Goal: Information Seeking & Learning: Learn about a topic

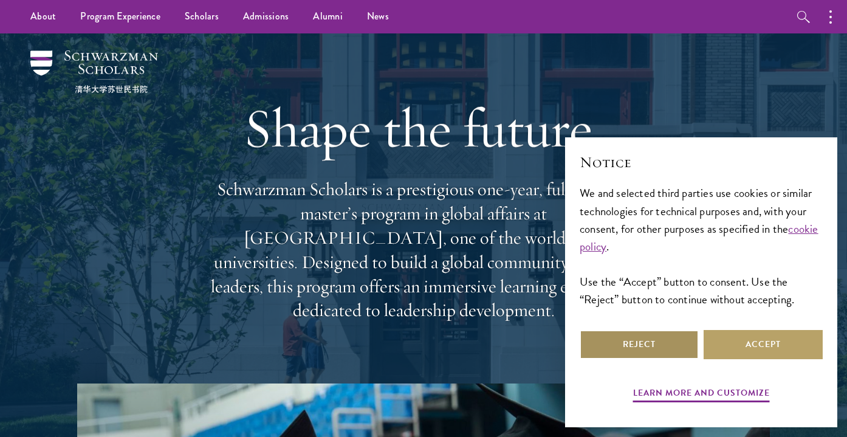
click at [621, 340] on button "Reject" at bounding box center [638, 344] width 119 height 29
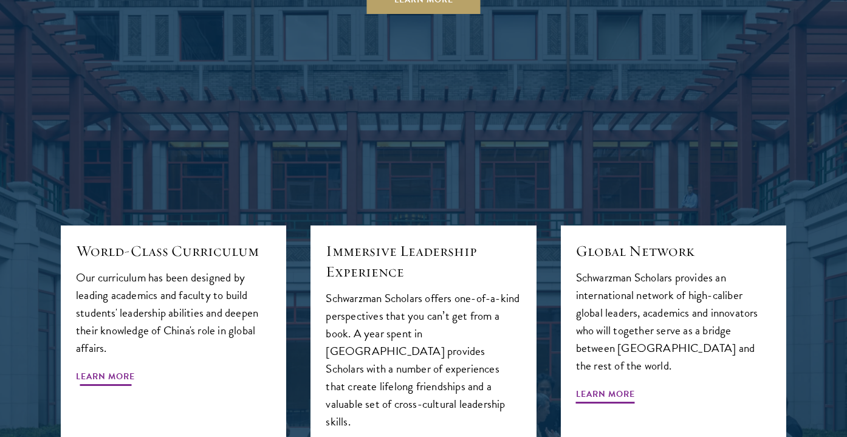
scroll to position [1244, 0]
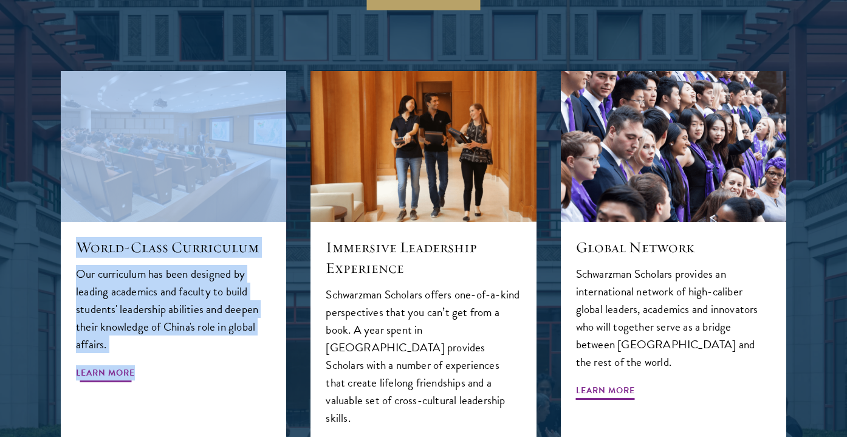
click at [64, 271] on div "World-Class Curriculum Our curriculum has been designed by leading academics an…" at bounding box center [173, 354] width 225 height 264
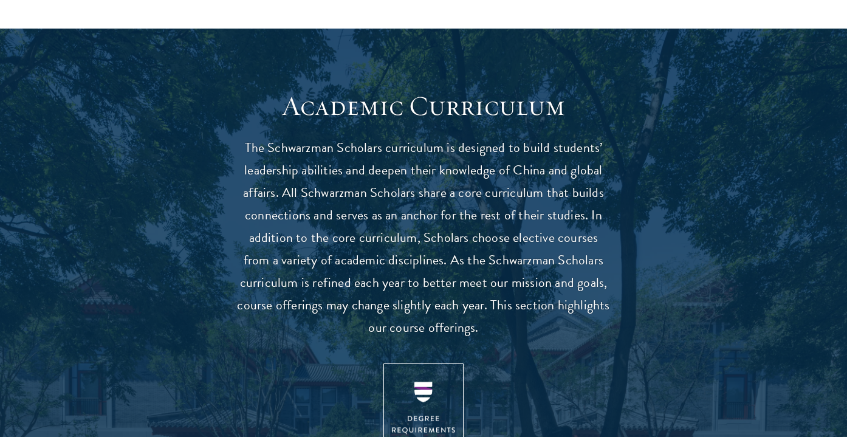
scroll to position [1006, 0]
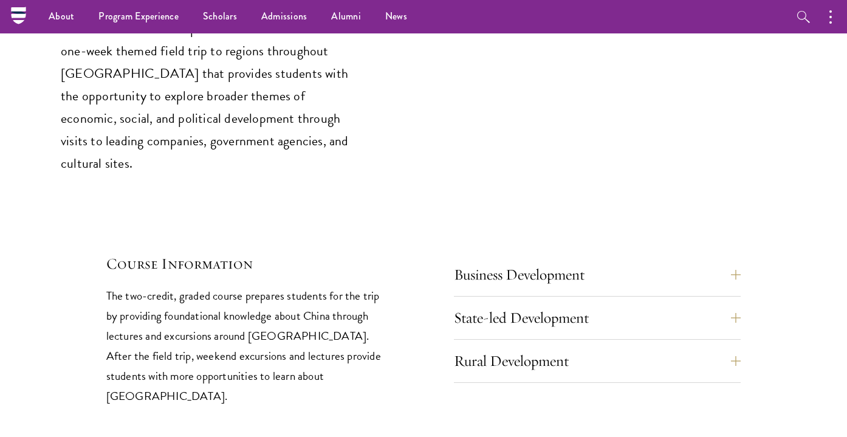
scroll to position [5021, 0]
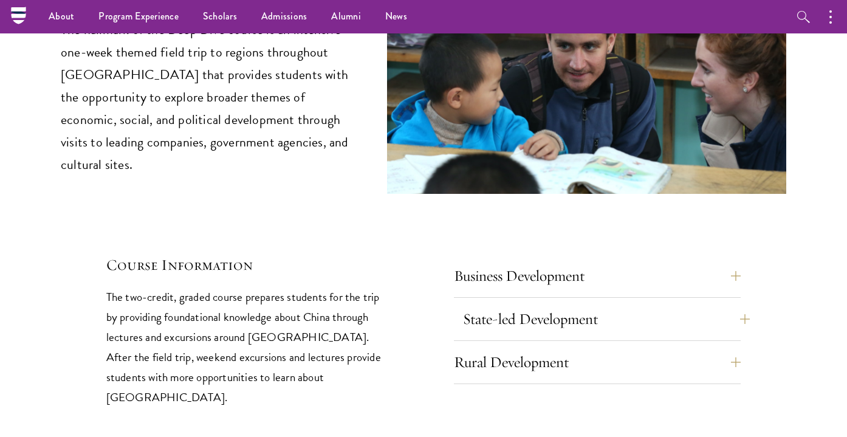
click at [736, 304] on button "State-led Development" at bounding box center [606, 318] width 287 height 29
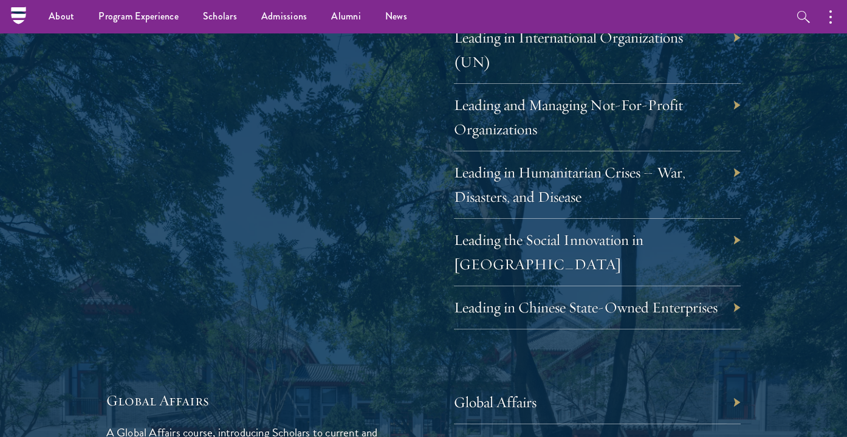
scroll to position [2543, 0]
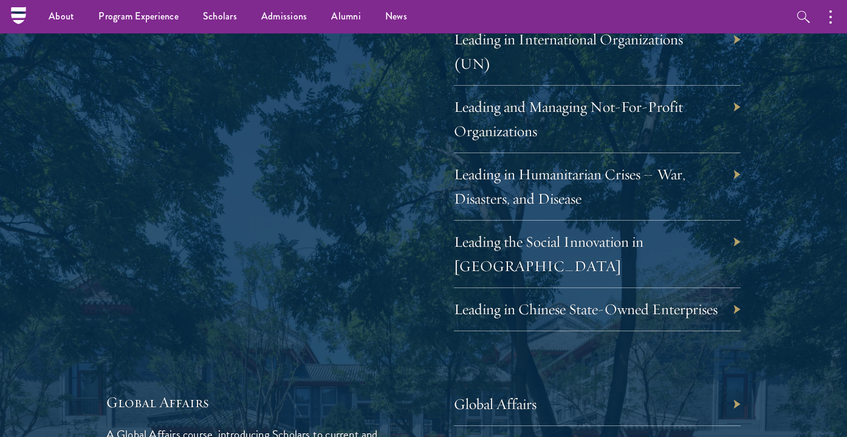
click at [725, 383] on div "Global Affairs" at bounding box center [597, 404] width 287 height 43
click at [521, 394] on link "Global Affairs" at bounding box center [504, 403] width 83 height 19
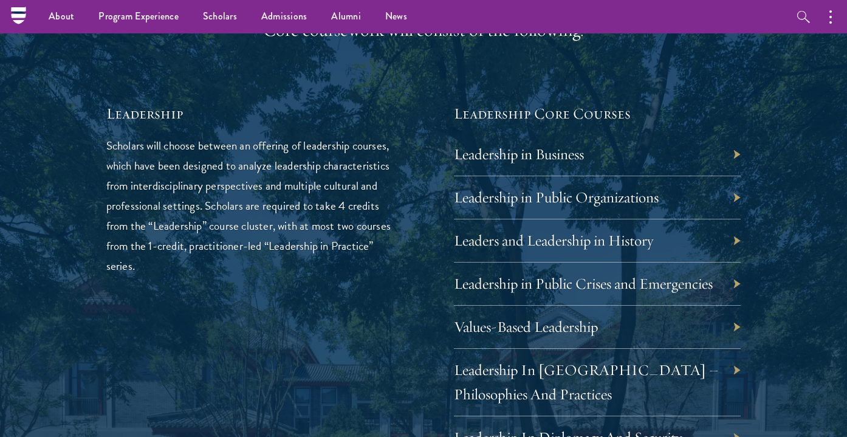
scroll to position [1941, 0]
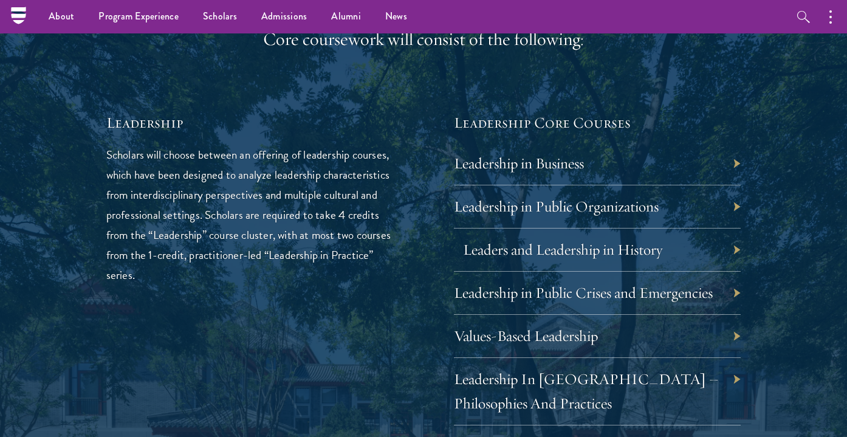
click at [624, 244] on link "Leaders and Leadership in History" at bounding box center [562, 249] width 199 height 19
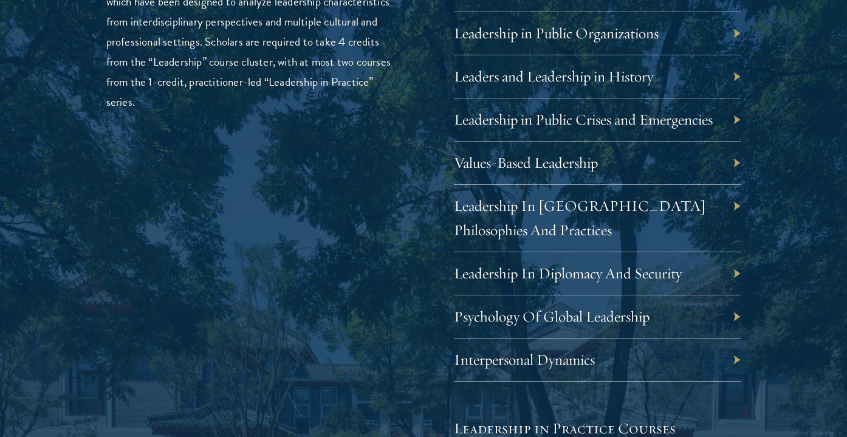
scroll to position [2114, 0]
click at [594, 271] on link "Leadership In Diplomacy And Security" at bounding box center [577, 273] width 228 height 19
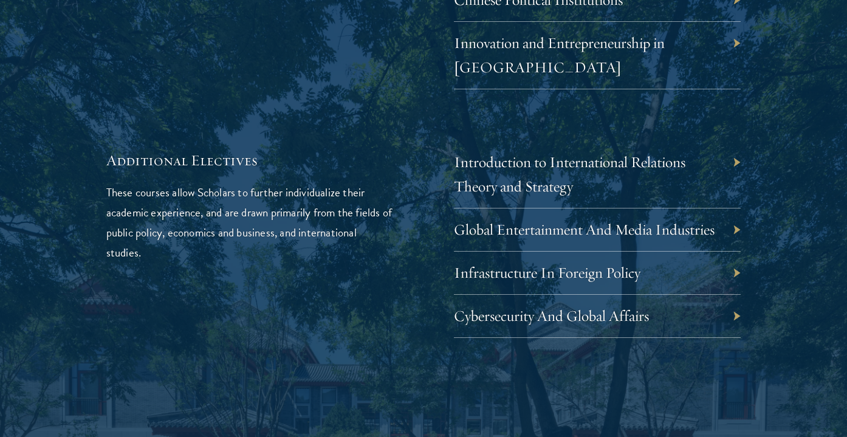
scroll to position [3838, 0]
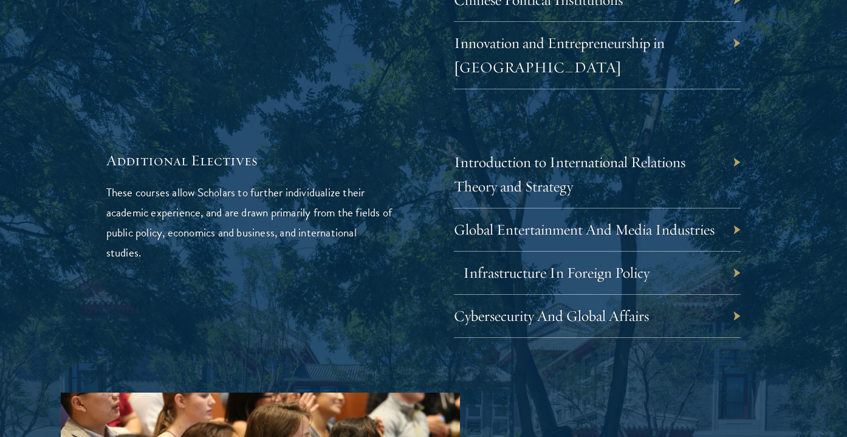
click at [569, 263] on link "Infrastructure In Foreign Policy" at bounding box center [556, 272] width 186 height 19
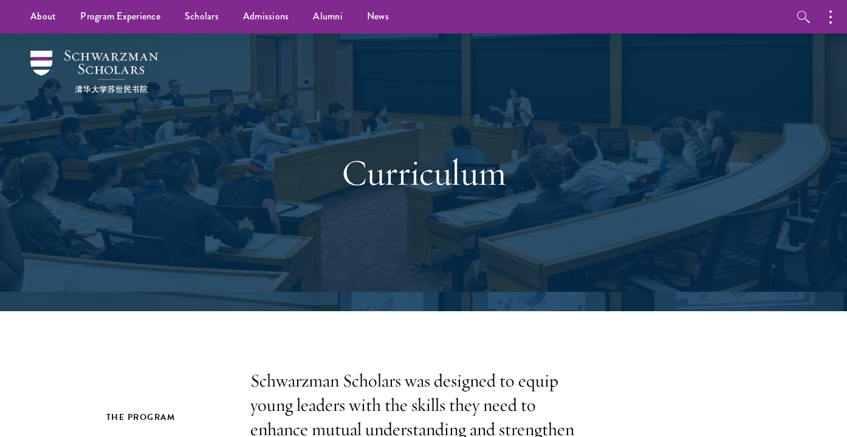
scroll to position [0, 0]
click at [197, 19] on link "Scholars" at bounding box center [202, 16] width 58 height 33
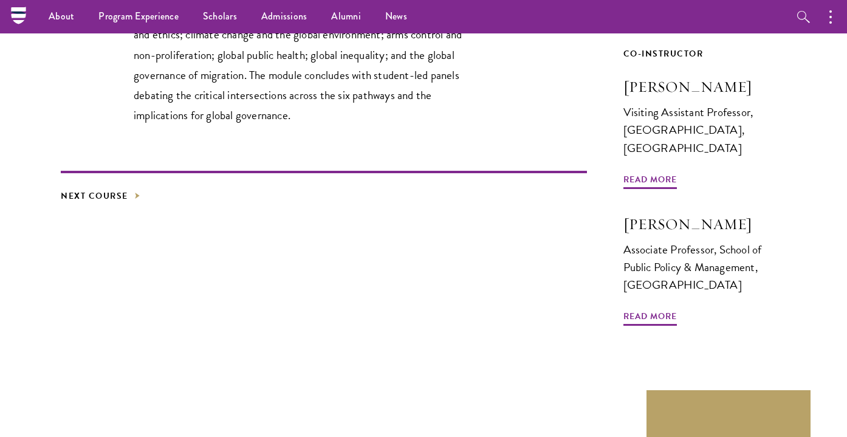
scroll to position [496, 0]
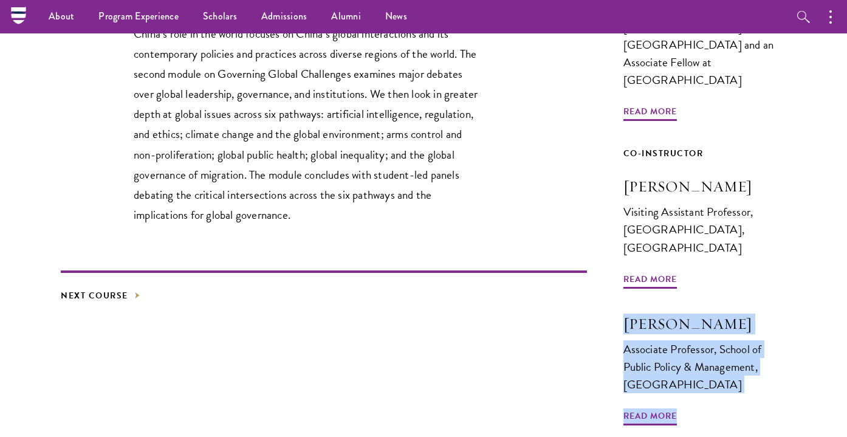
click at [478, 180] on p "This two-module core course in global affairs examines China’s emergence as a g…" at bounding box center [307, 75] width 346 height 299
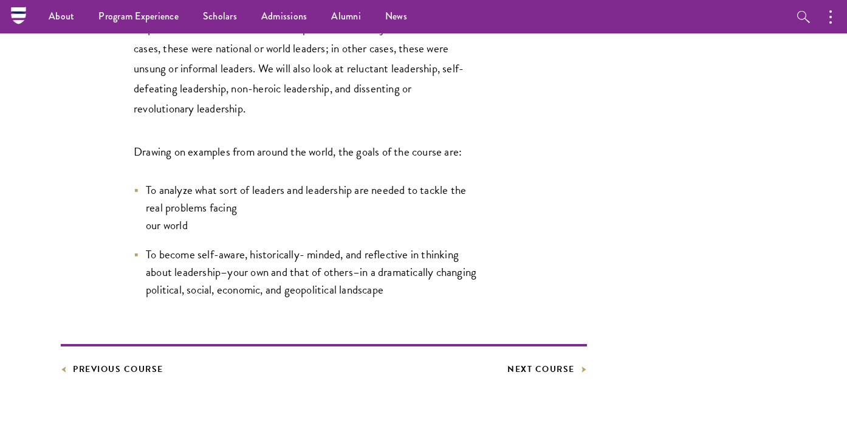
scroll to position [596, 0]
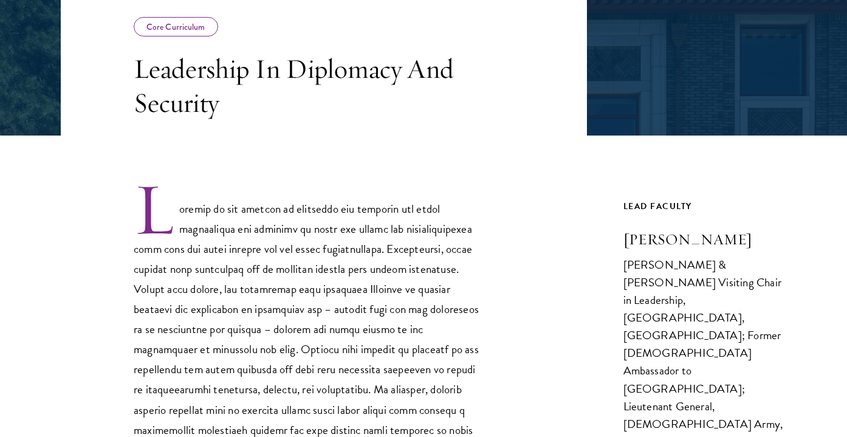
scroll to position [241, 0]
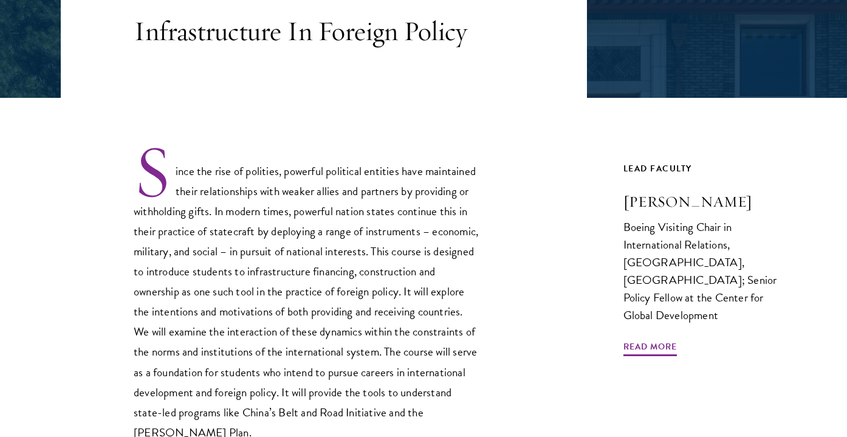
scroll to position [281, 0]
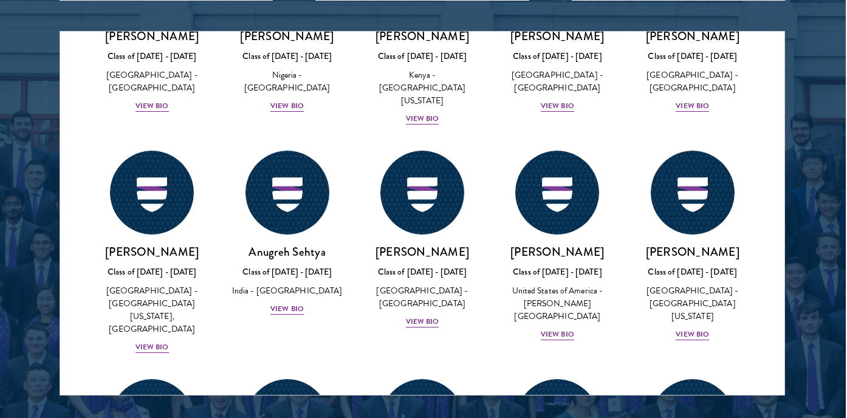
scroll to position [6012, 0]
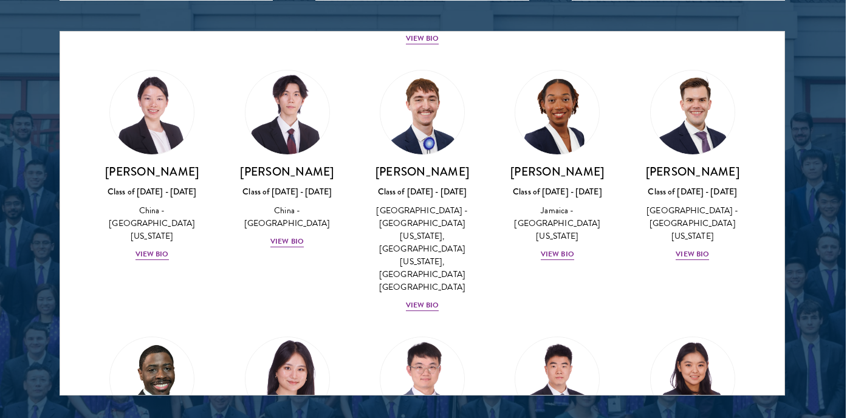
click at [801, 176] on div at bounding box center [422, 86] width 847 height 739
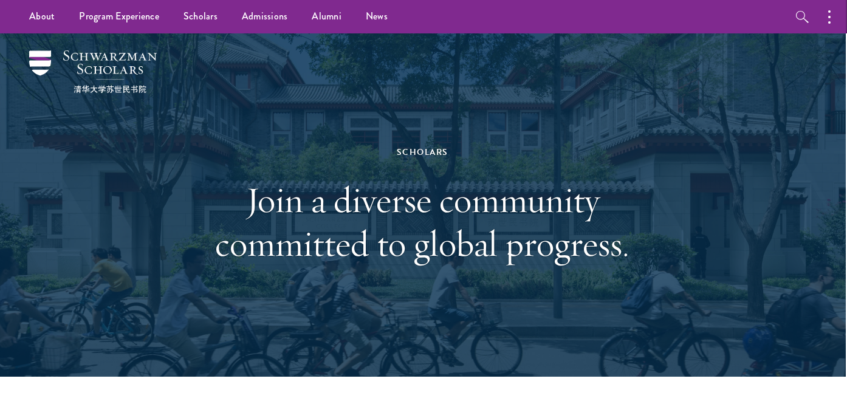
scroll to position [0, 1]
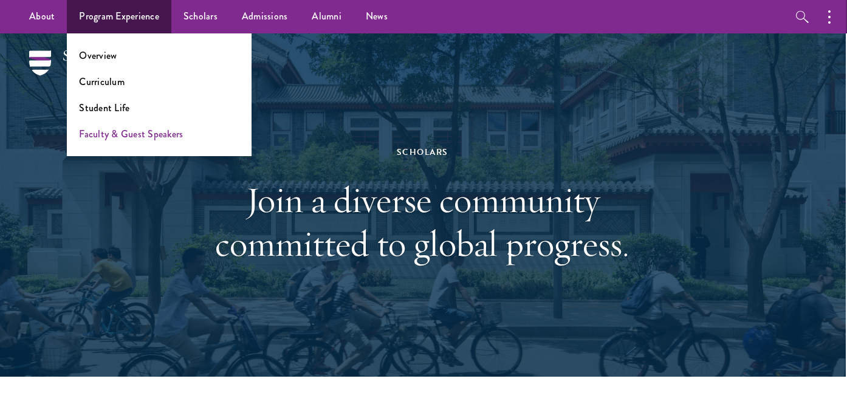
click at [156, 134] on link "Faculty & Guest Speakers" at bounding box center [131, 134] width 104 height 14
